Goal: Feedback & Contribution: Contribute content

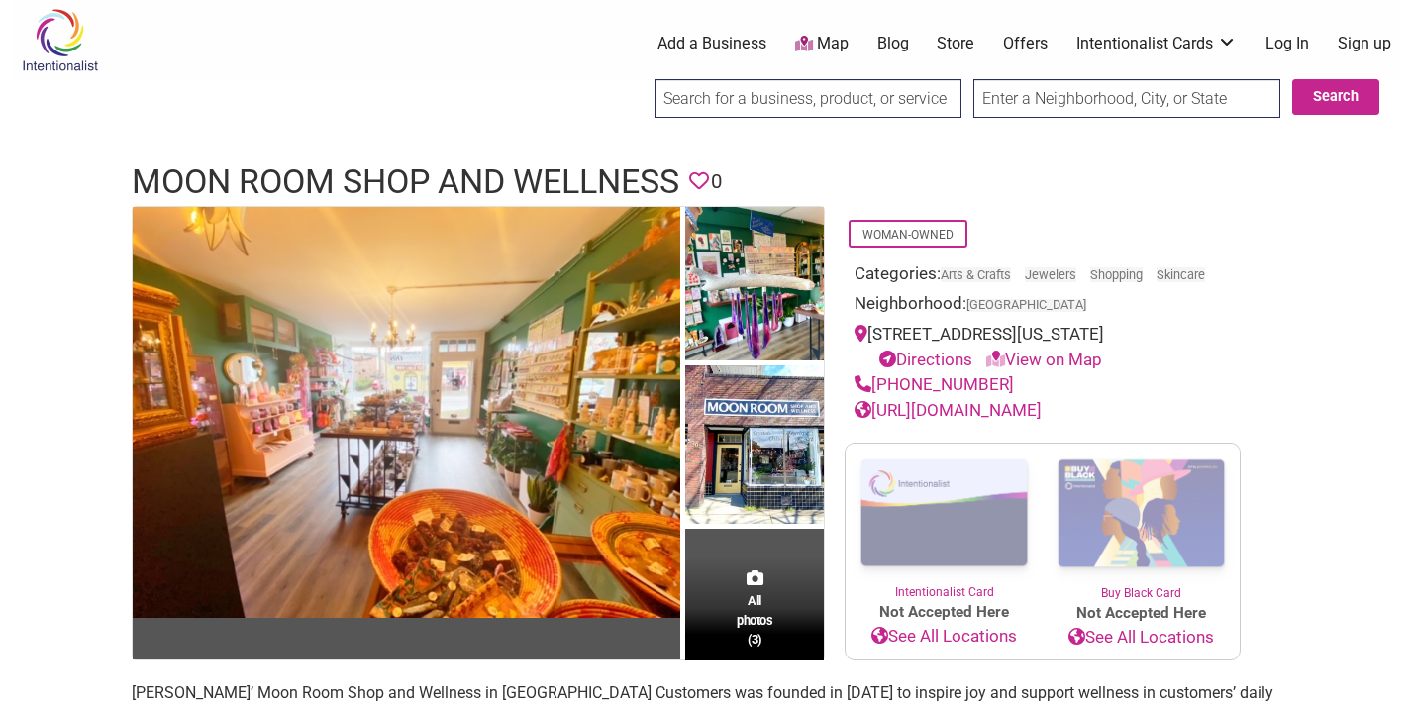
click at [739, 48] on link "Add a Business" at bounding box center [712, 44] width 109 height 22
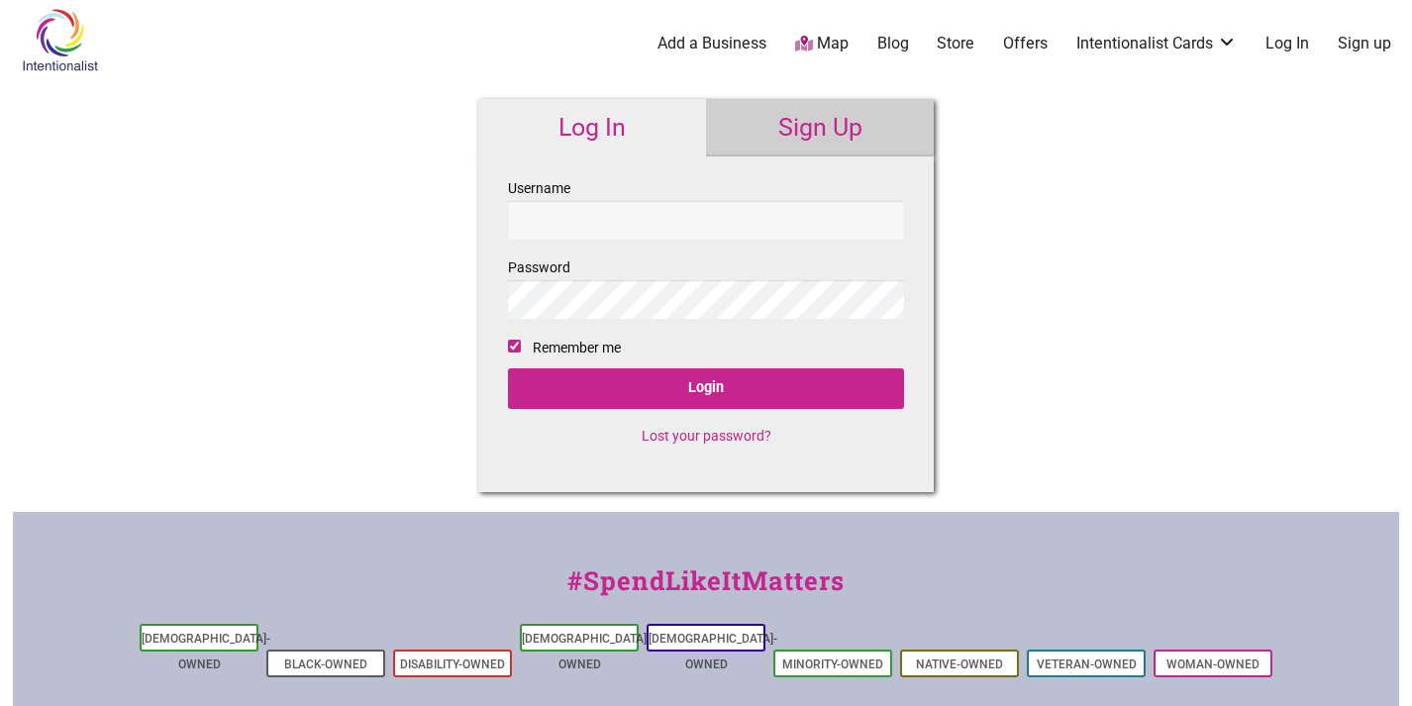
checkbox input "true"
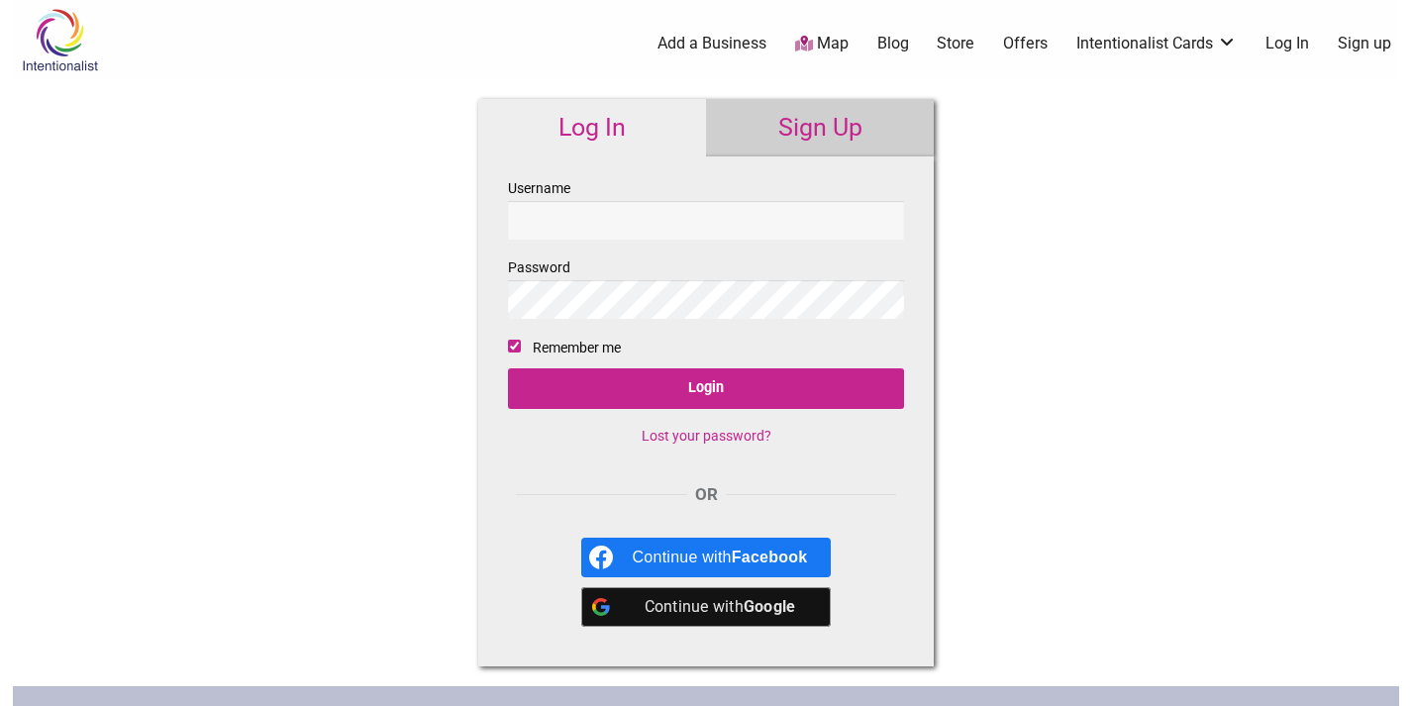
click at [669, 229] on input "Username" at bounding box center [706, 220] width 396 height 39
click at [1057, 233] on div "Intentionalist Spend like it matters 0 Add a Business Map Blog Store Offers Int…" at bounding box center [706, 592] width 1387 height 1184
